Goal: Transaction & Acquisition: Purchase product/service

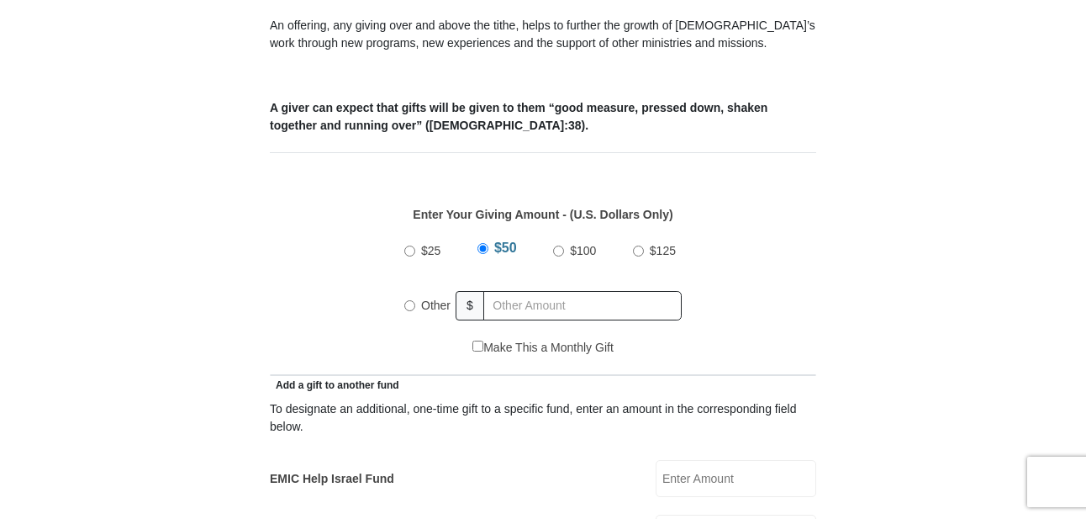
scroll to position [639, 0]
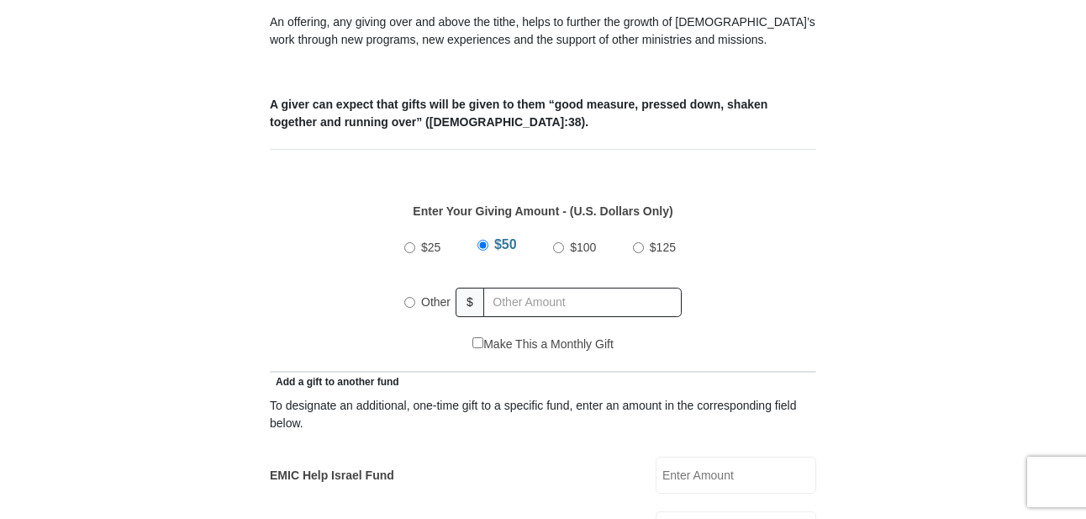
click at [409, 297] on input "Other" at bounding box center [409, 302] width 11 height 11
radio input "true"
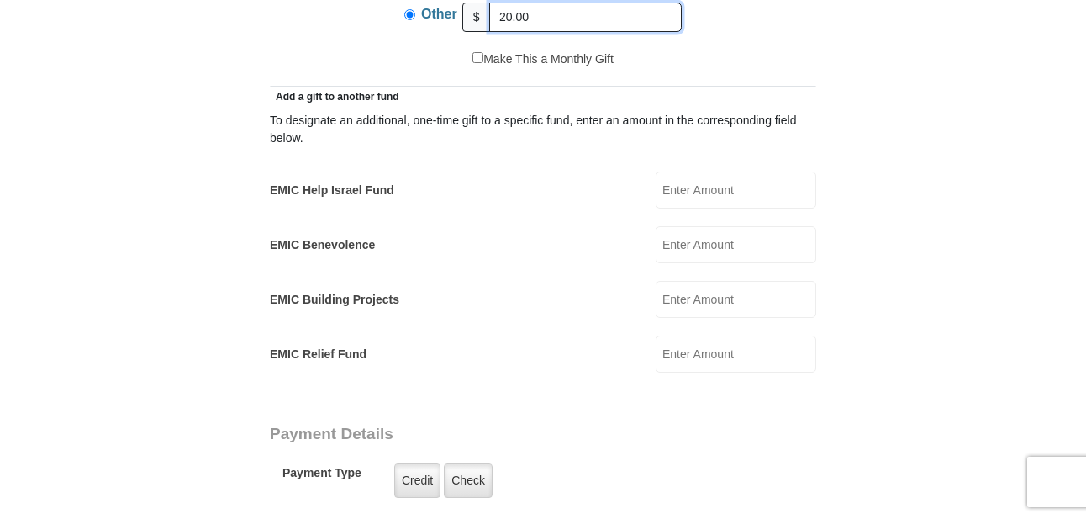
scroll to position [914, 0]
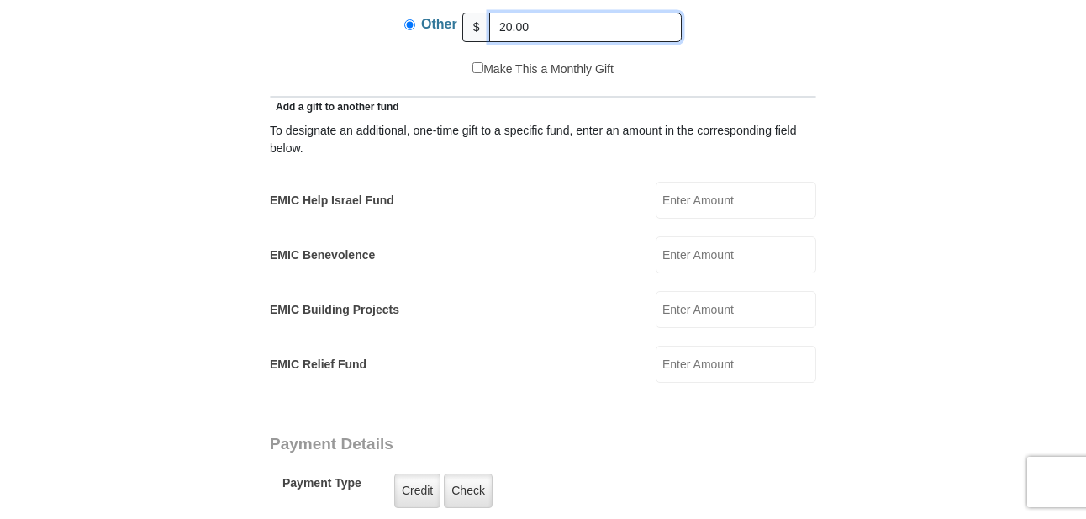
click at [527, 13] on input "20.00" at bounding box center [585, 27] width 193 height 29
type input "2"
click at [712, 182] on input "EMIC Help Israel Fund" at bounding box center [736, 200] width 161 height 37
type input "20.00"
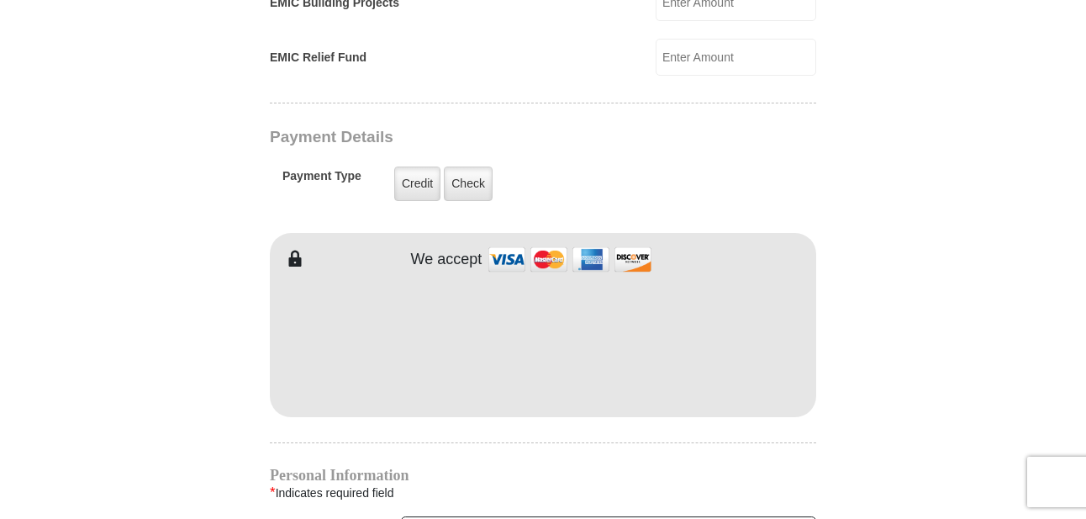
scroll to position [1196, 0]
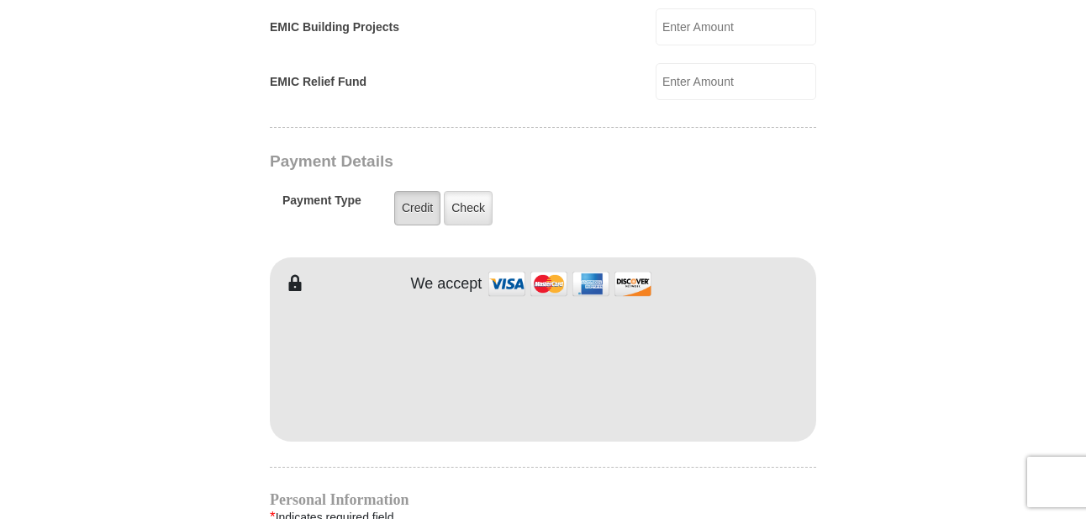
click at [419, 191] on label "Credit" at bounding box center [417, 208] width 46 height 34
click at [0, 0] on input "Credit" at bounding box center [0, 0] width 0 height 0
click at [1082, 279] on body "[GEOGRAPHIC_DATA][DEMOGRAPHIC_DATA] Online Giving Because of gifts like yours, …" at bounding box center [543, 316] width 1086 height 3024
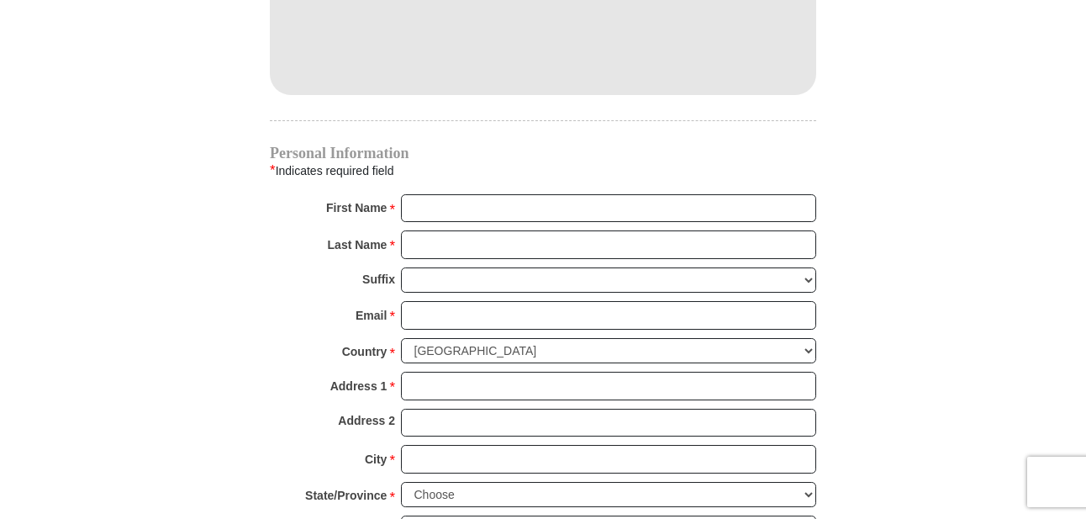
scroll to position [1544, 0]
click at [449, 193] on input "First Name *" at bounding box center [608, 207] width 415 height 29
type input "[PERSON_NAME]"
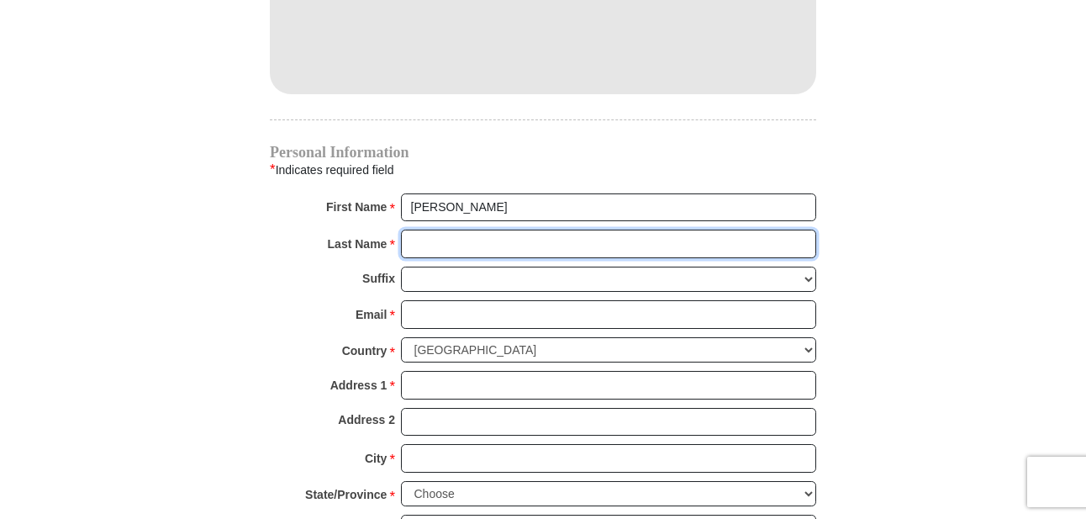
click at [506, 230] on input "Last Name *" at bounding box center [608, 244] width 415 height 29
type input "[PERSON_NAME]"
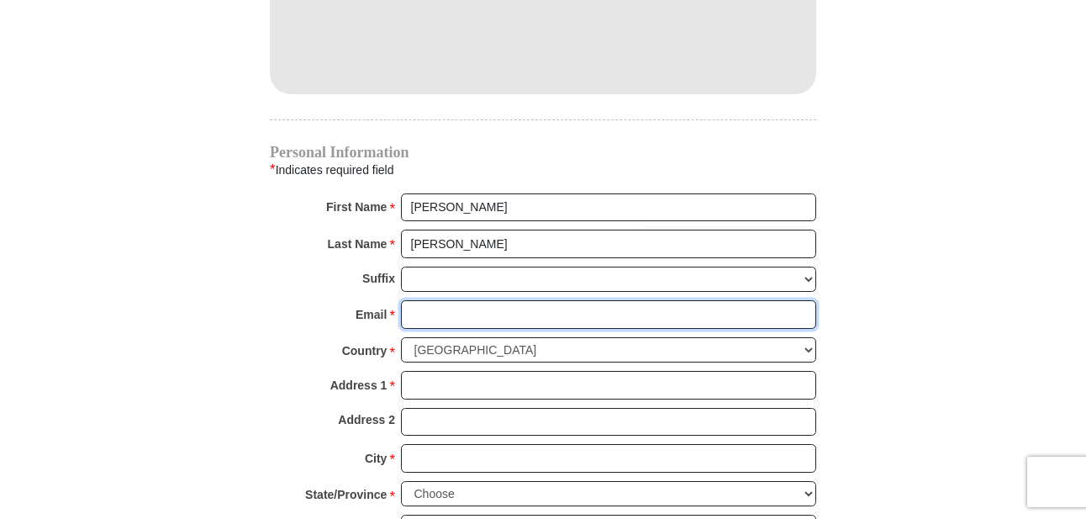
click at [503, 300] on input "Email *" at bounding box center [608, 314] width 415 height 29
type input "[EMAIL_ADDRESS][DOMAIN_NAME]"
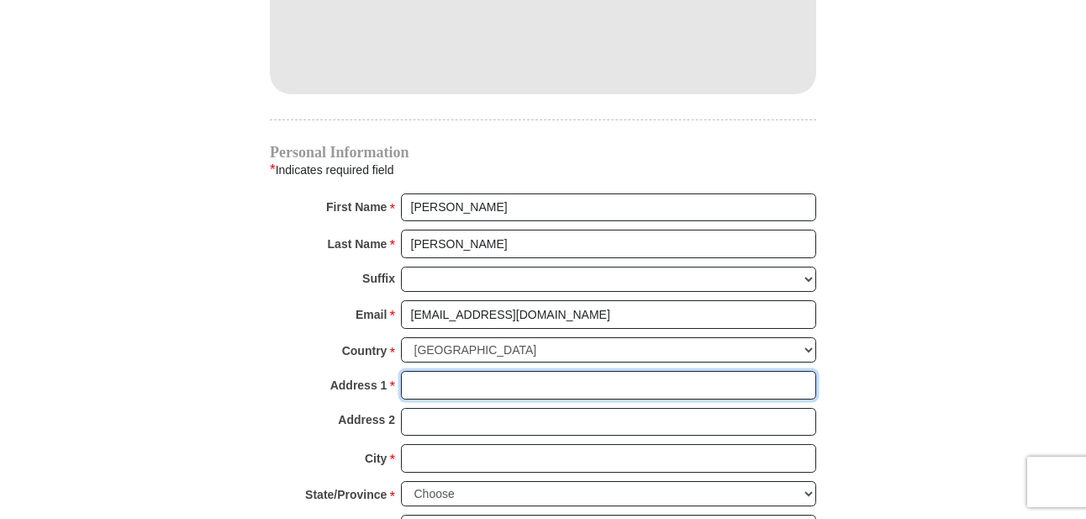
type input "[STREET_ADDRESS]"
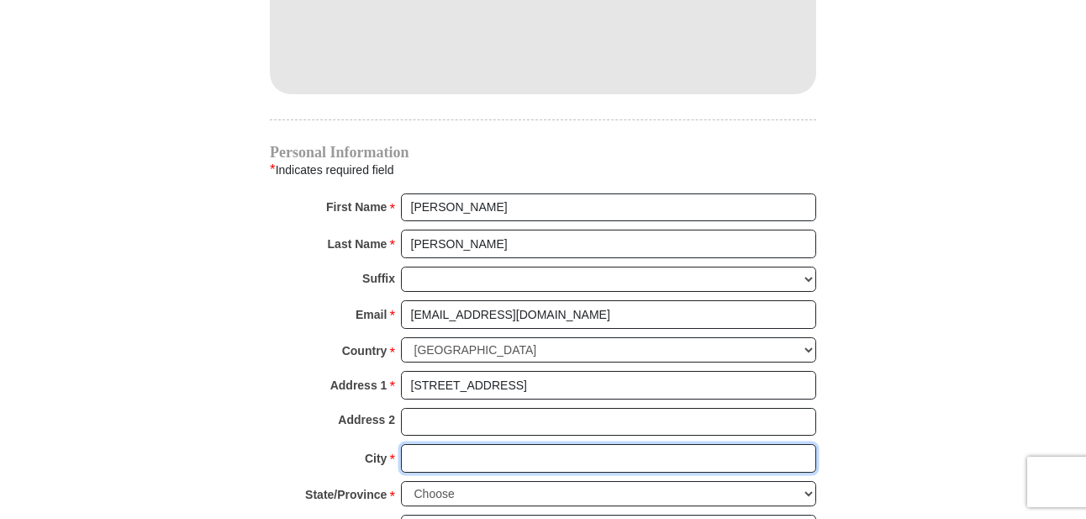
type input "[GEOGRAPHIC_DATA]"
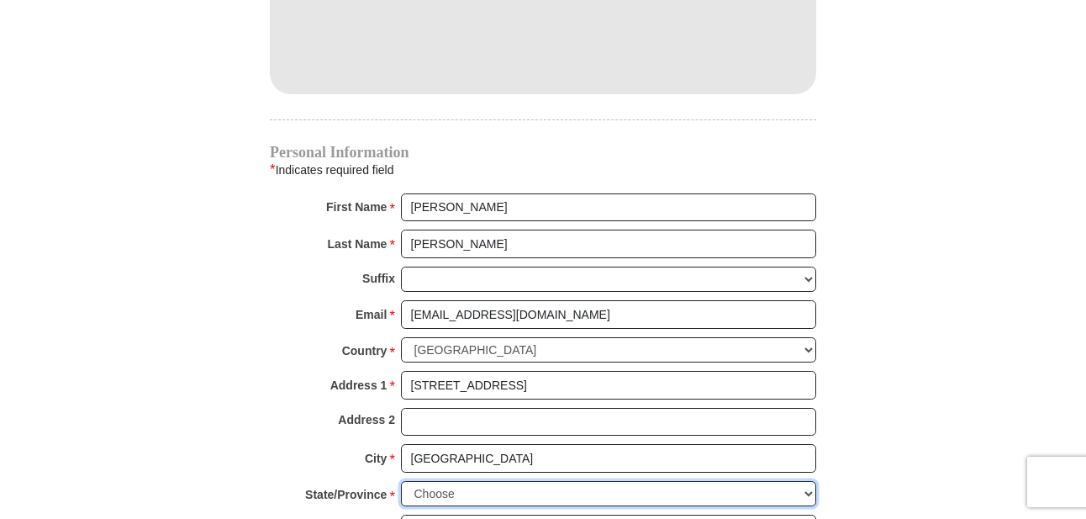
select select "CT"
type input "06111"
type input "8604364103"
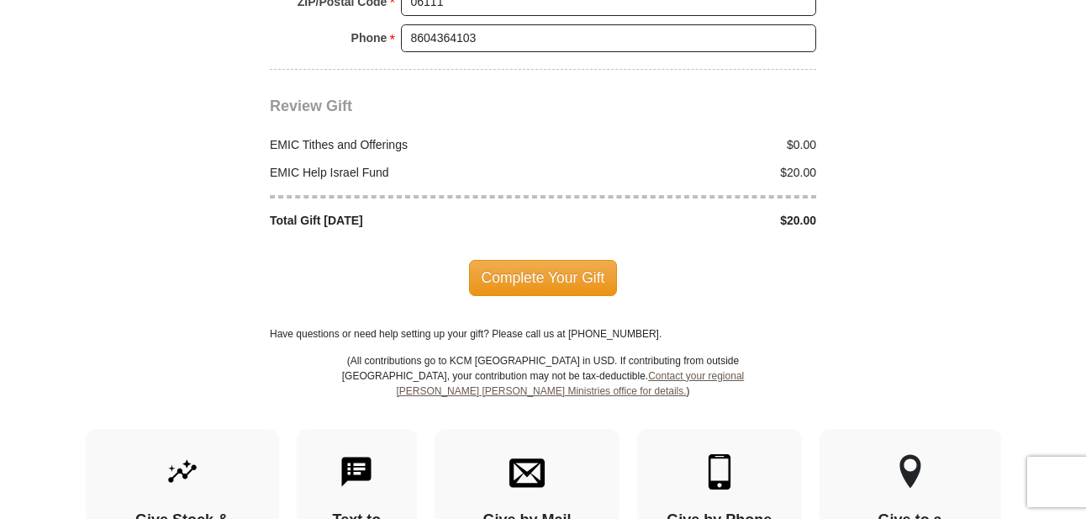
scroll to position [2061, 0]
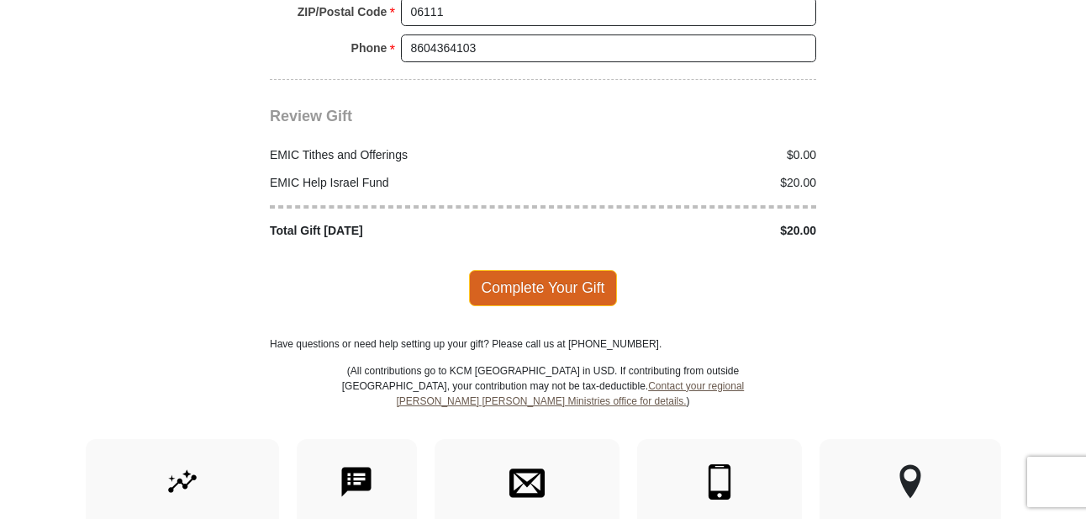
click at [537, 273] on span "Complete Your Gift" at bounding box center [543, 287] width 149 height 35
